Goal: Transaction & Acquisition: Purchase product/service

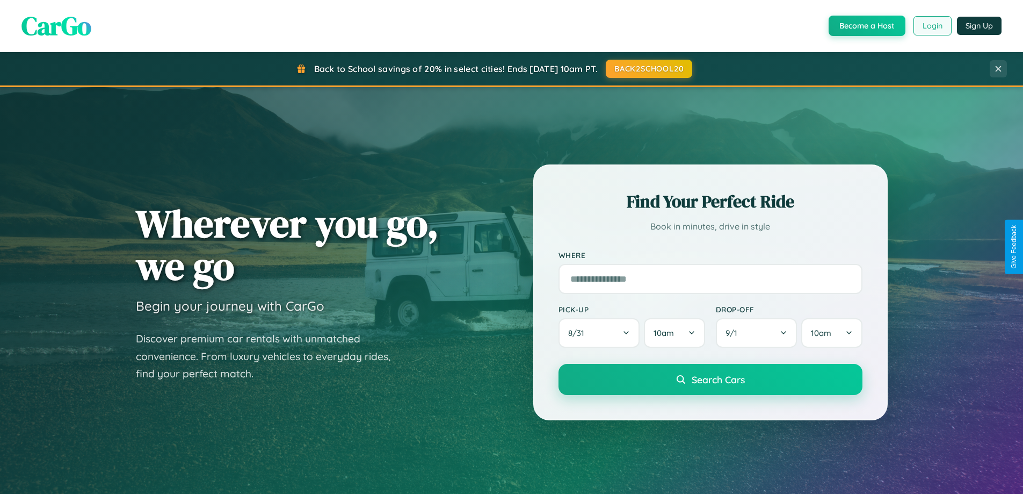
click at [932, 26] on button "Login" at bounding box center [932, 25] width 38 height 19
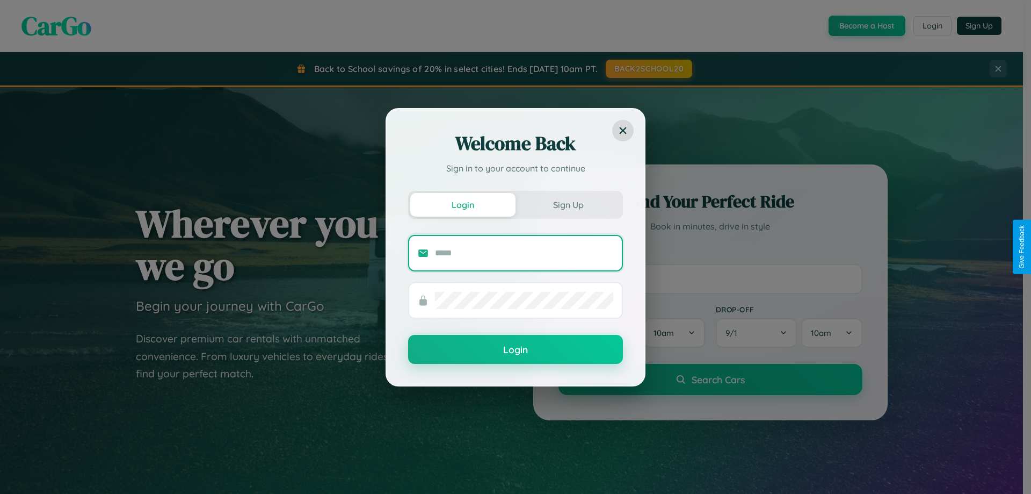
click at [524, 252] on input "text" at bounding box center [524, 252] width 178 height 17
type input "**********"
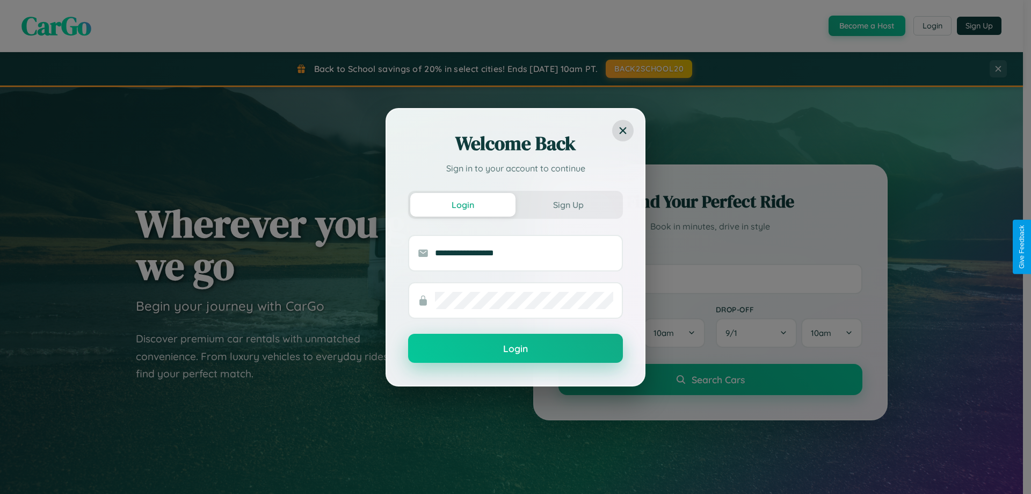
click at [516, 349] on button "Login" at bounding box center [515, 347] width 215 height 29
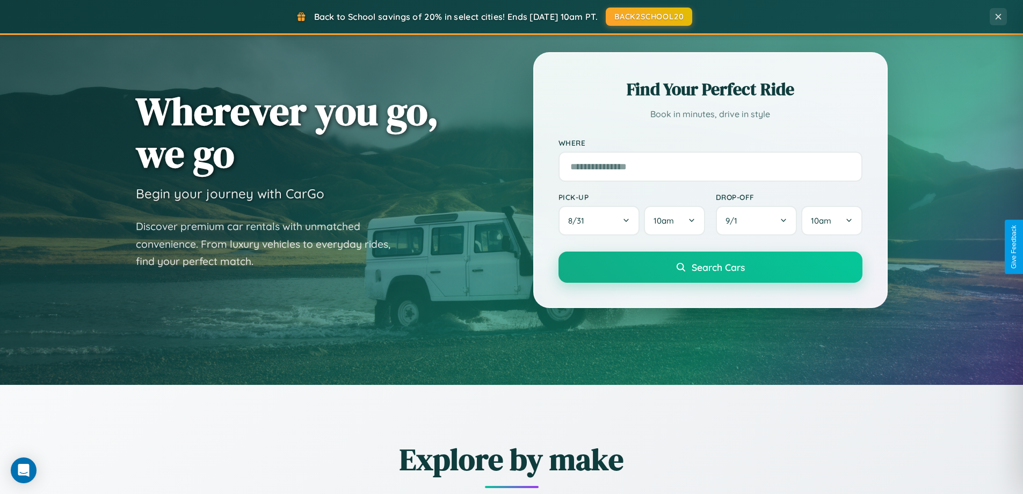
scroll to position [463, 0]
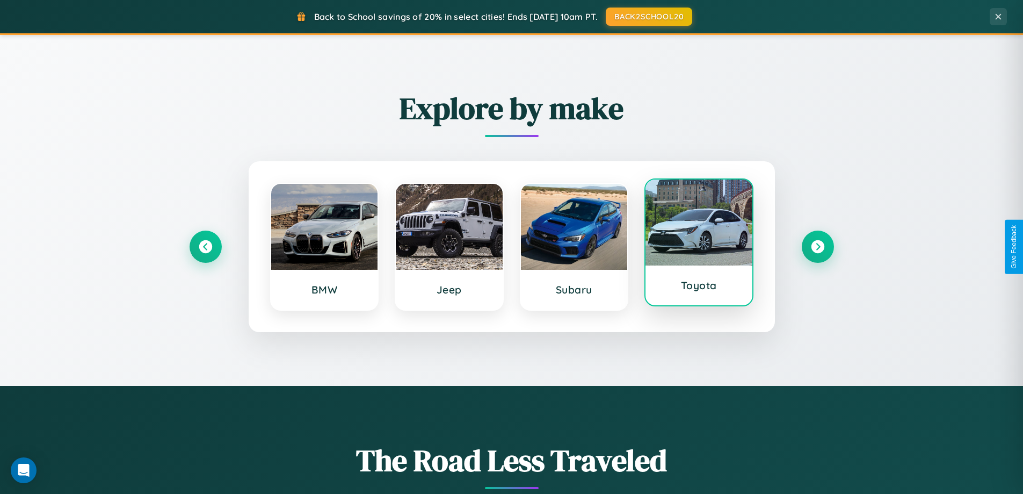
click at [699, 243] on div at bounding box center [698, 222] width 107 height 86
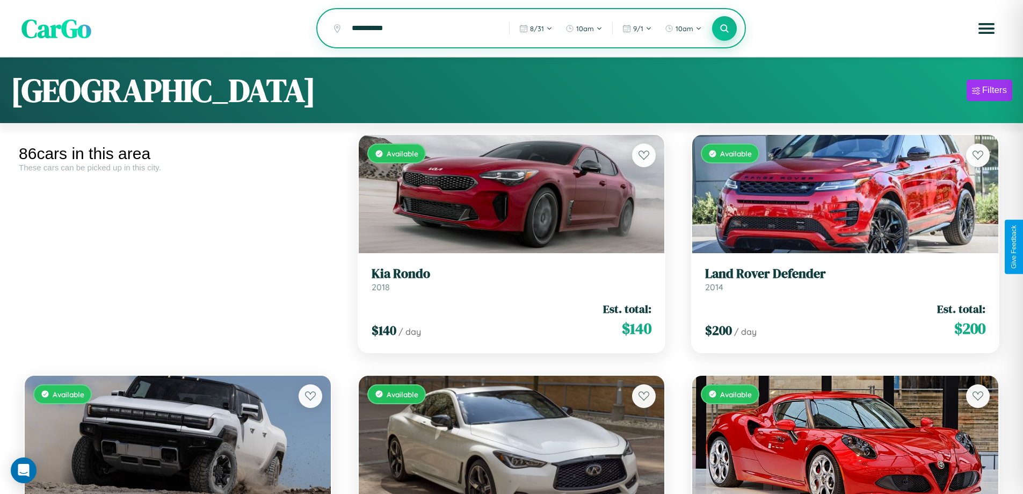
click at [724, 29] on icon at bounding box center [725, 28] width 10 height 10
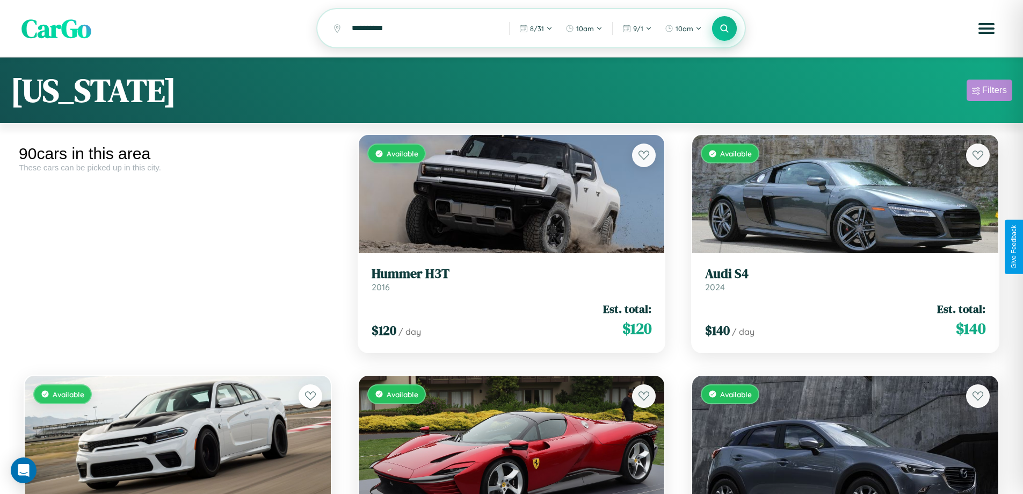
click at [989, 92] on div "Filters" at bounding box center [994, 90] width 25 height 11
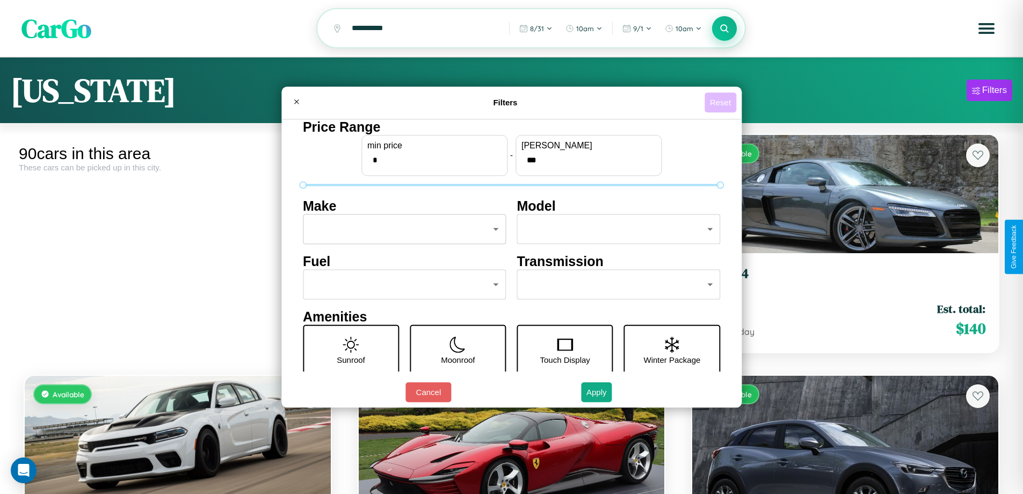
click at [722, 102] on button "Reset" at bounding box center [721, 102] width 32 height 20
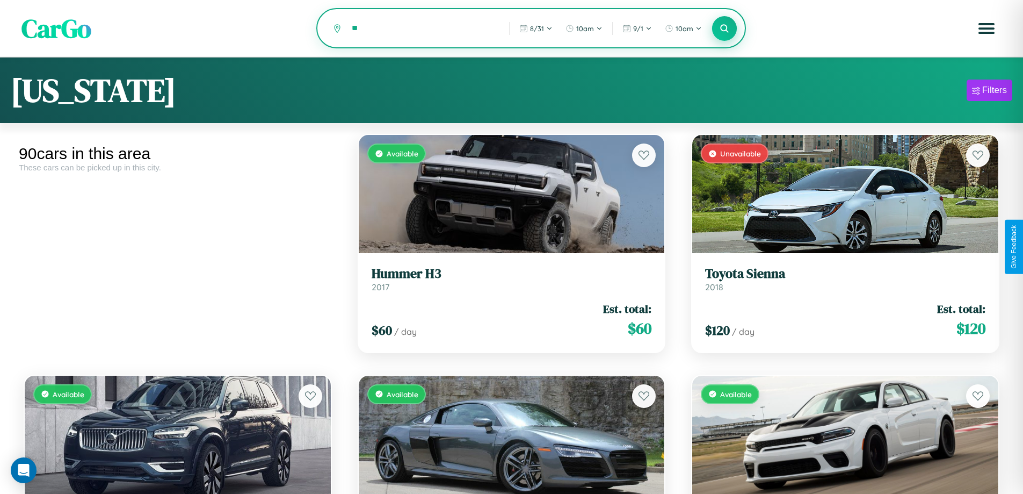
type input "*"
type input "*******"
click at [724, 29] on icon at bounding box center [725, 28] width 10 height 10
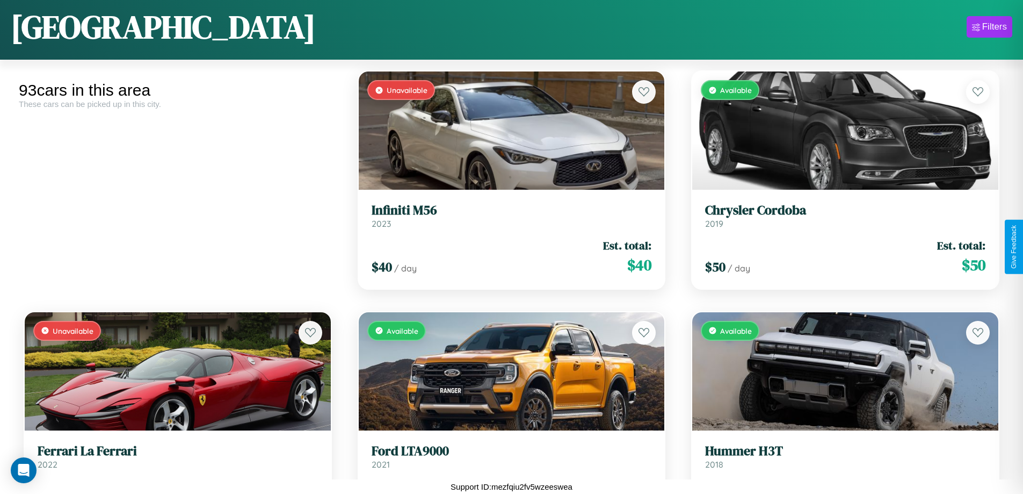
scroll to position [391, 0]
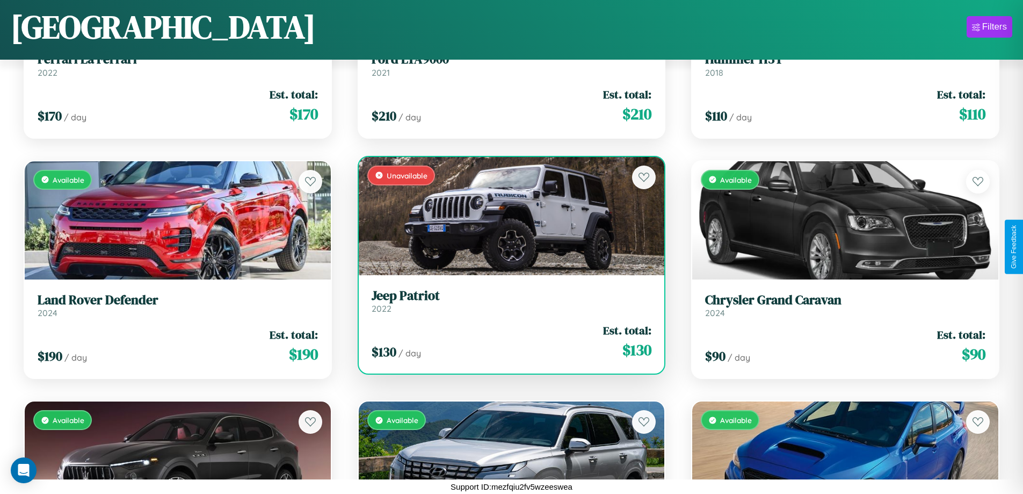
click at [507, 301] on h3 "Jeep Patriot" at bounding box center [512, 296] width 280 height 16
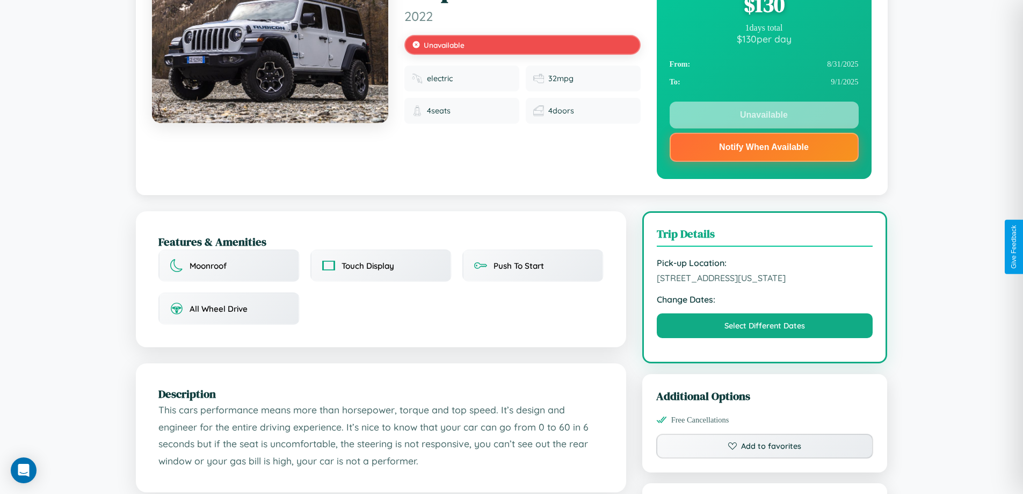
scroll to position [323, 0]
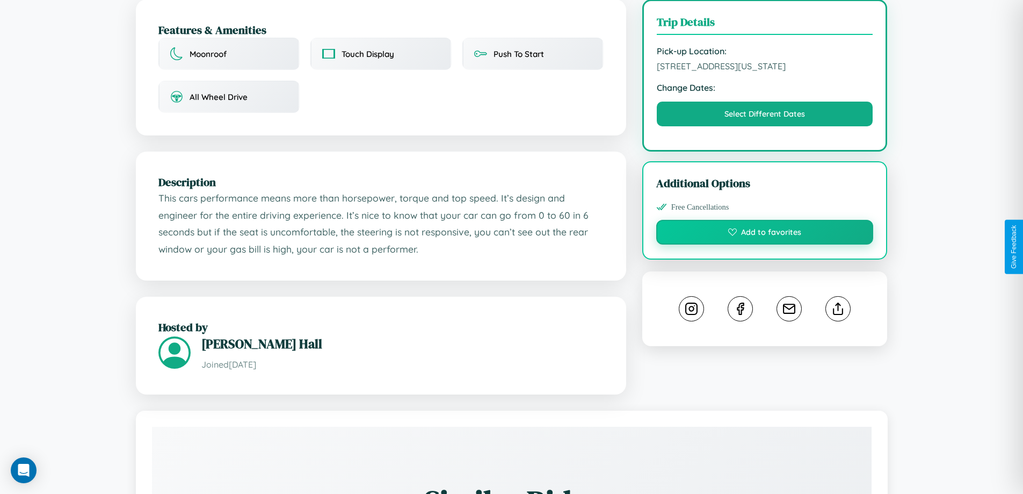
click at [765, 244] on button "Add to favorites" at bounding box center [764, 232] width 217 height 25
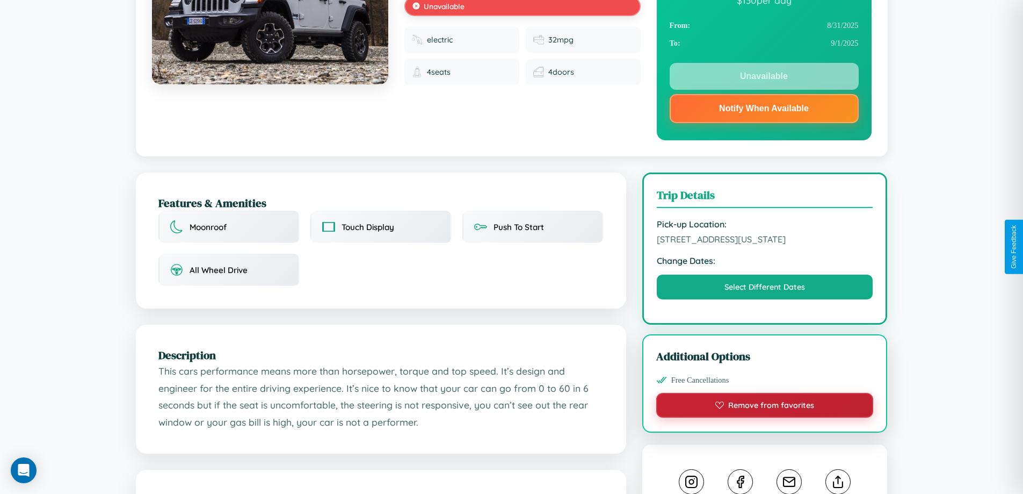
scroll to position [149, 0]
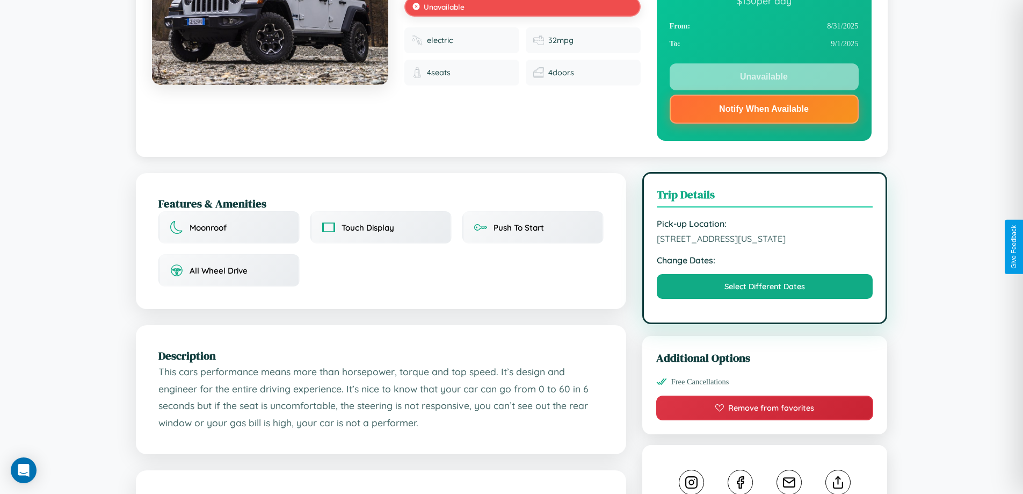
click at [765, 244] on span "8055 Sunset Boulevard Seattle Washington 57903 United States" at bounding box center [765, 238] width 216 height 11
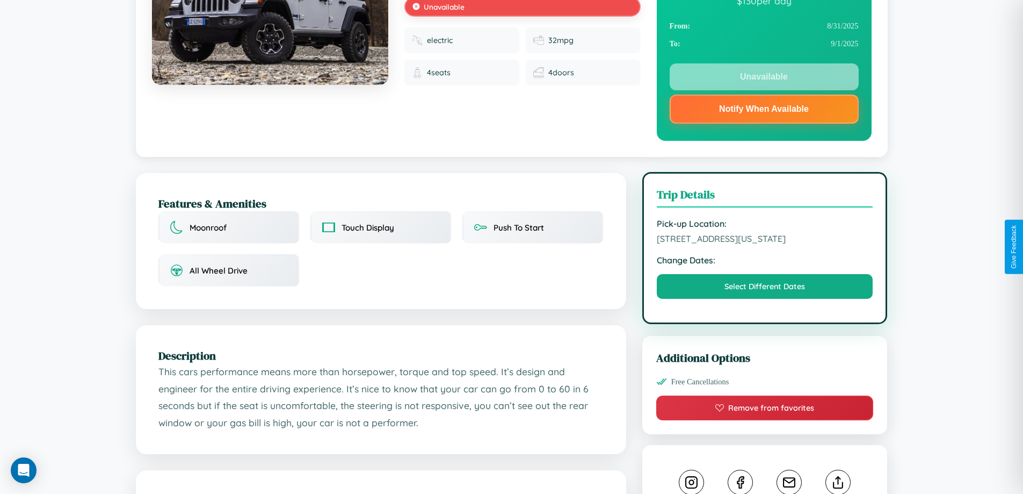
click at [765, 244] on span "8055 Sunset Boulevard Seattle Washington 57903 United States" at bounding box center [765, 238] width 216 height 11
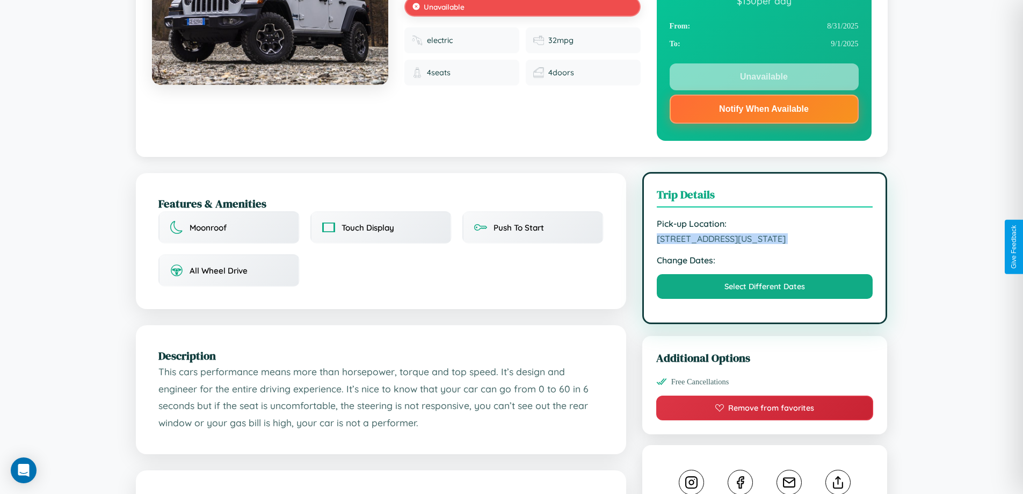
click at [765, 244] on span "8055 Sunset Boulevard Seattle Washington 57903 United States" at bounding box center [765, 238] width 216 height 11
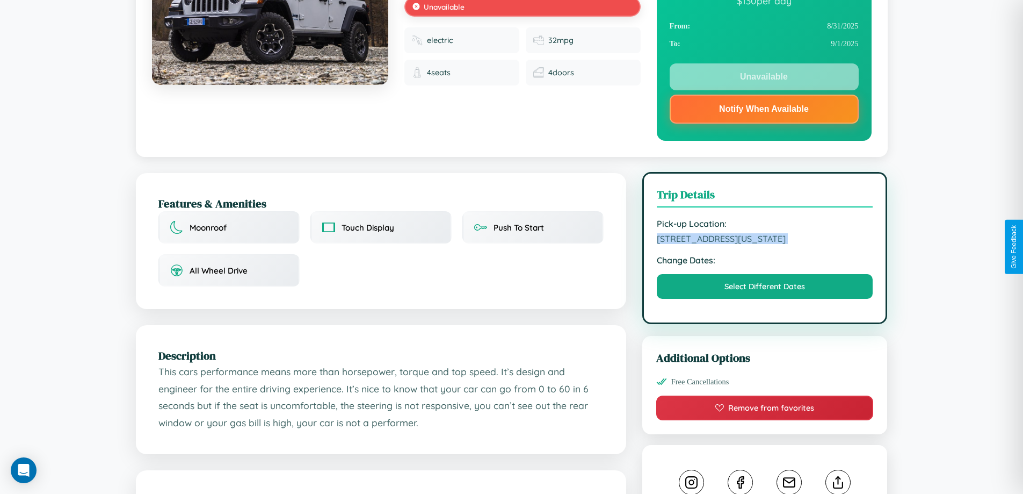
click at [765, 244] on span "8055 Sunset Boulevard Seattle Washington 57903 United States" at bounding box center [765, 238] width 216 height 11
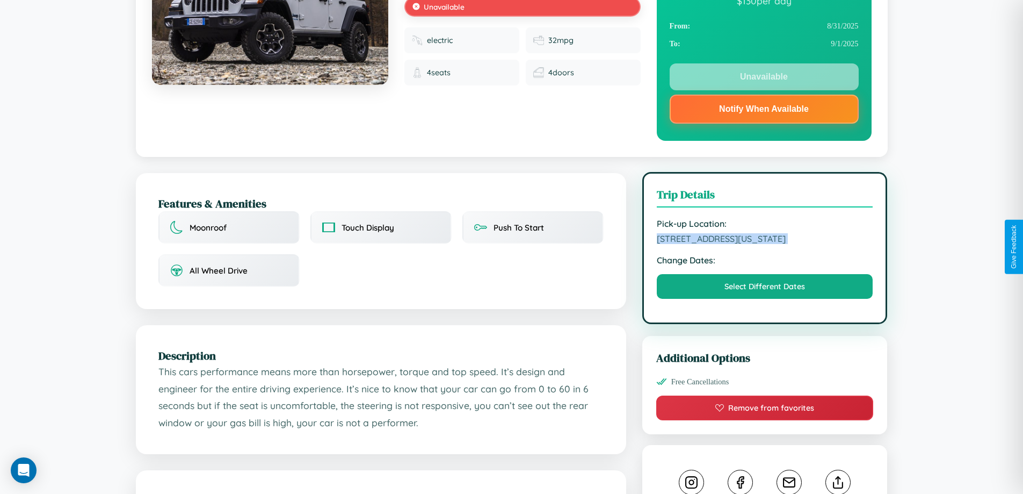
click at [765, 244] on span "8055 Sunset Boulevard Seattle Washington 57903 United States" at bounding box center [765, 238] width 216 height 11
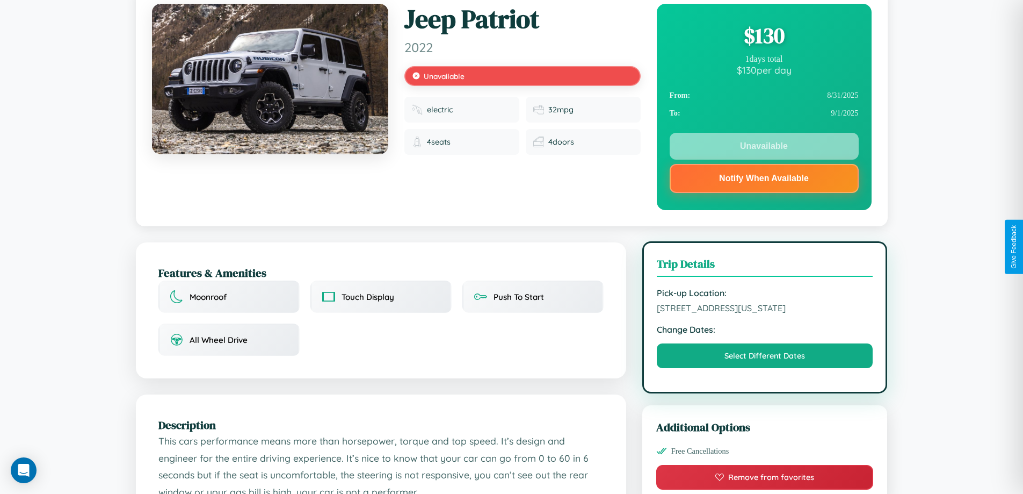
scroll to position [0, 0]
